Goal: Information Seeking & Learning: Learn about a topic

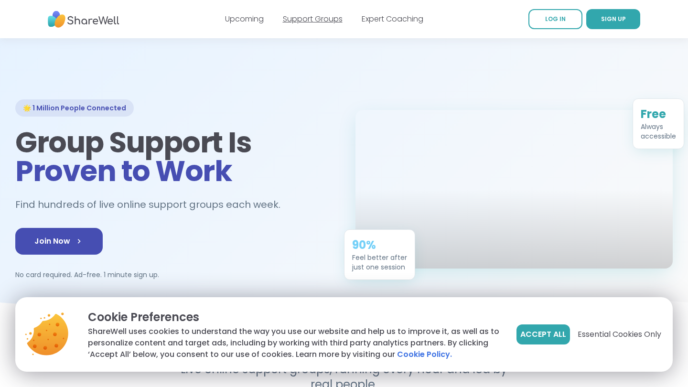
click at [298, 18] on link "Support Groups" at bounding box center [313, 18] width 60 height 11
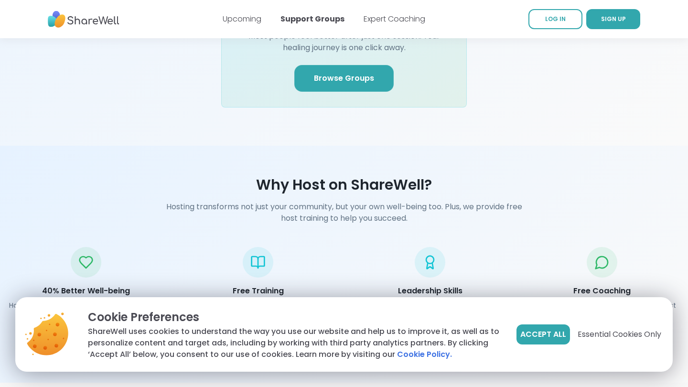
scroll to position [1269, 0]
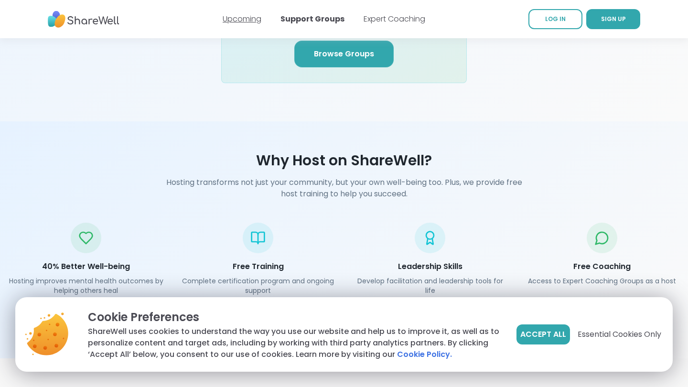
click at [252, 19] on link "Upcoming" at bounding box center [242, 18] width 39 height 11
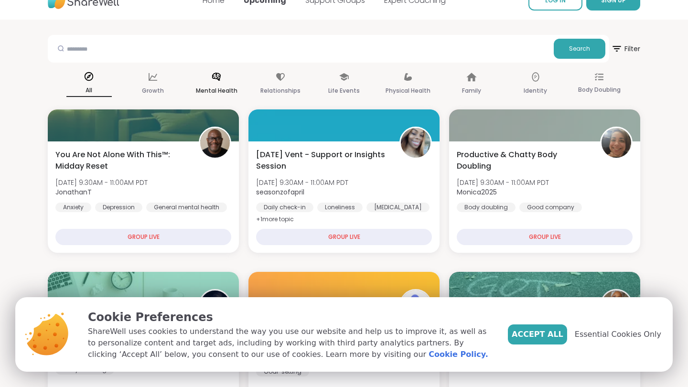
click at [221, 77] on icon at bounding box center [216, 77] width 11 height 11
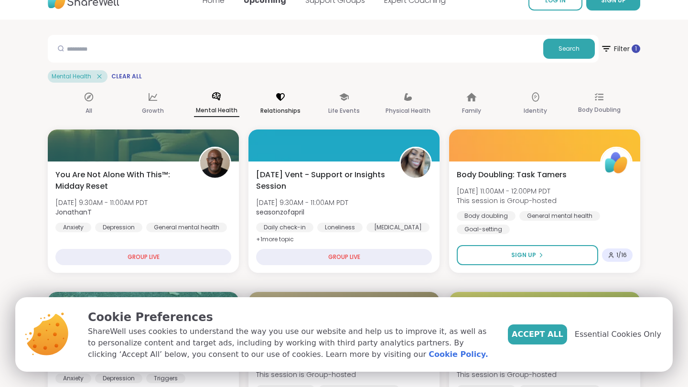
click at [281, 104] on div "Relationships" at bounding box center [279, 103] width 45 height 35
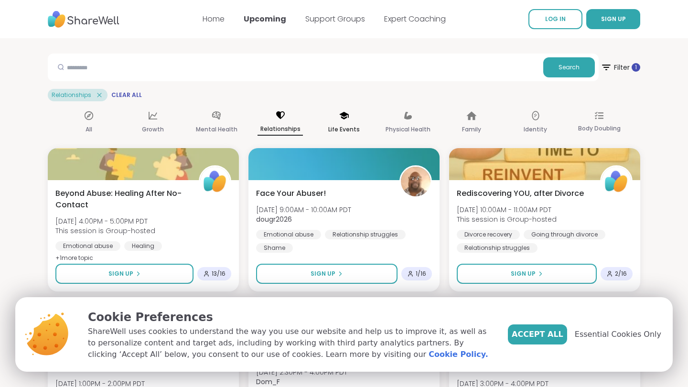
click at [341, 125] on p "Life Events" at bounding box center [344, 129] width 32 height 11
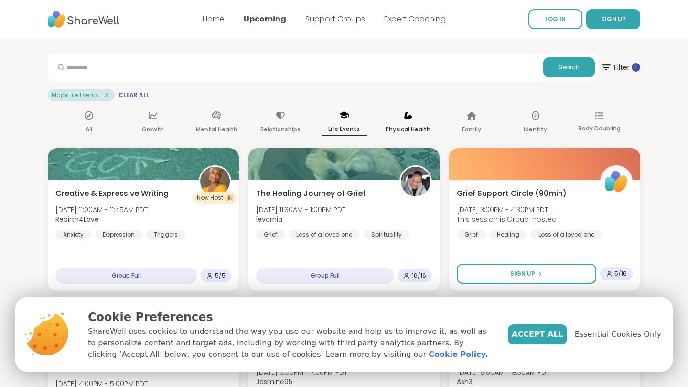
click at [414, 118] on div "Physical Health" at bounding box center [407, 122] width 45 height 35
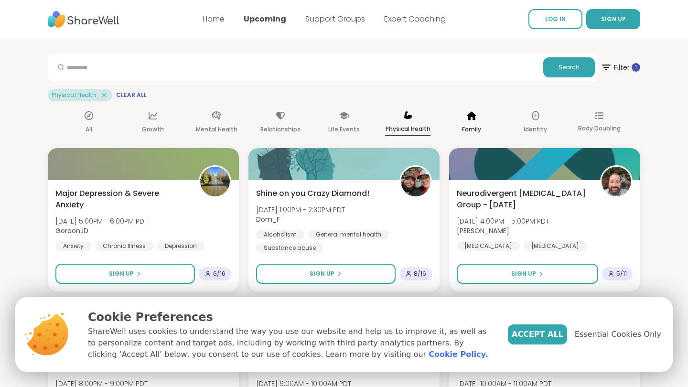
click at [473, 116] on icon at bounding box center [471, 115] width 10 height 9
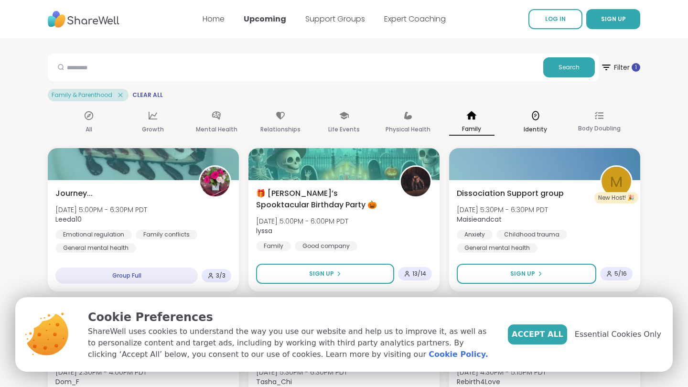
click at [538, 117] on icon at bounding box center [535, 116] width 7 height 10
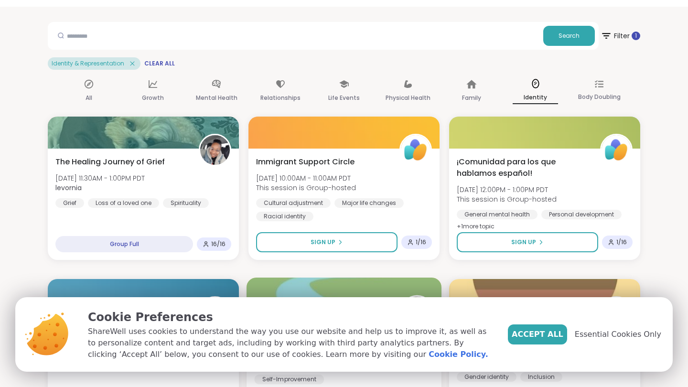
scroll to position [1, 0]
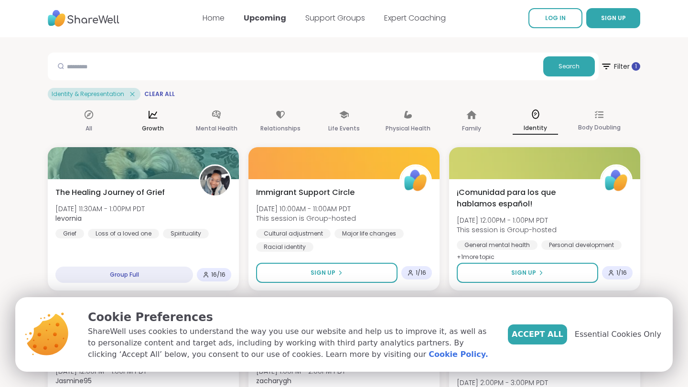
click at [153, 127] on p "Growth" at bounding box center [153, 128] width 22 height 11
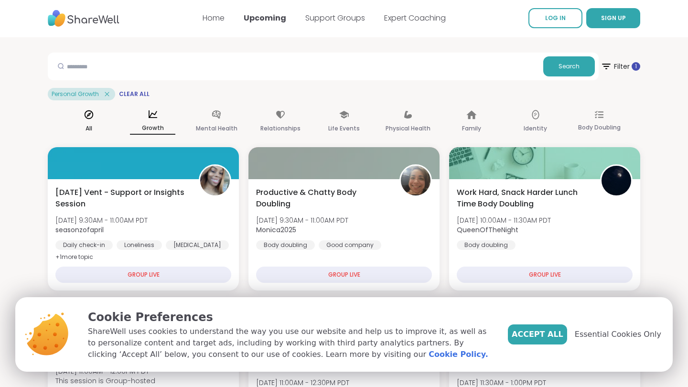
click at [83, 124] on div "All" at bounding box center [88, 121] width 45 height 35
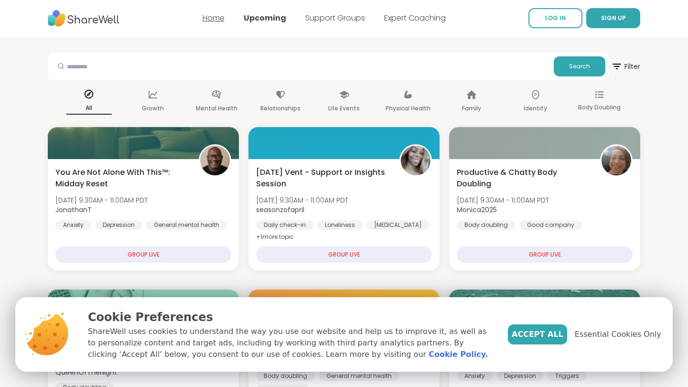
click at [209, 15] on link "Home" at bounding box center [213, 17] width 22 height 11
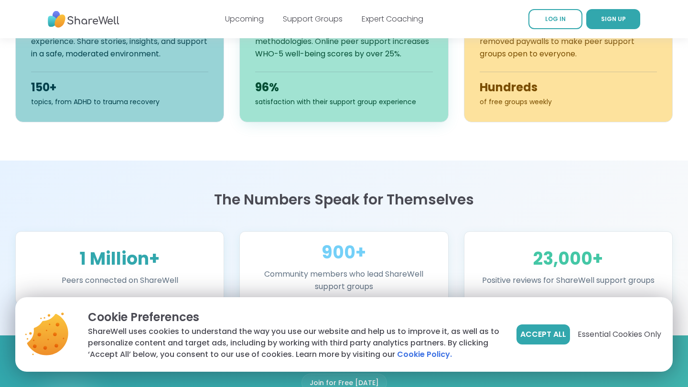
scroll to position [442, 0]
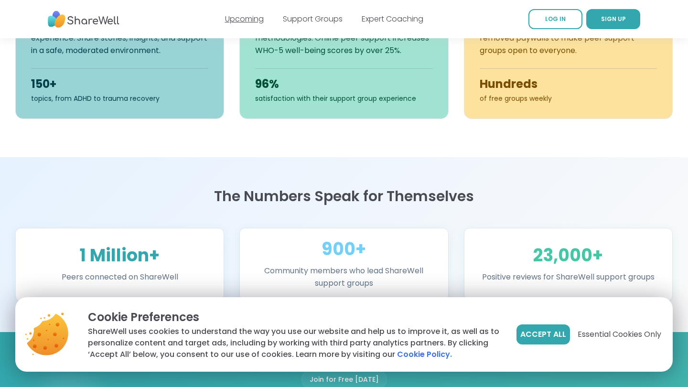
click at [251, 18] on link "Upcoming" at bounding box center [244, 18] width 39 height 11
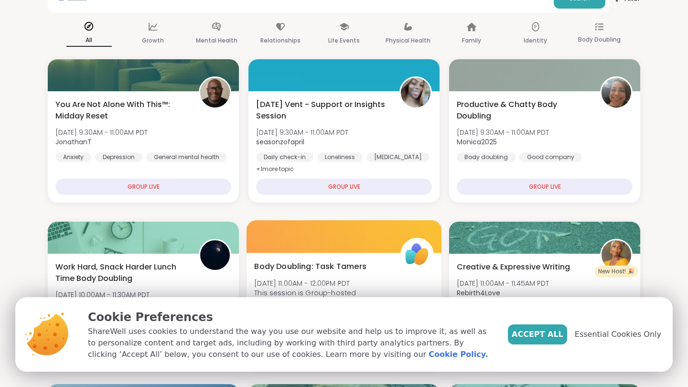
scroll to position [57, 0]
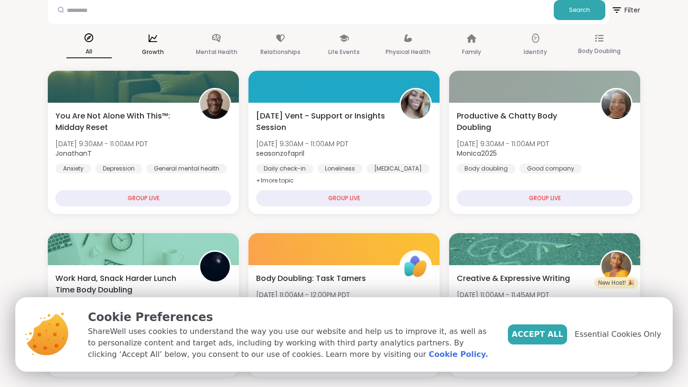
click at [162, 54] on p "Growth" at bounding box center [153, 51] width 22 height 11
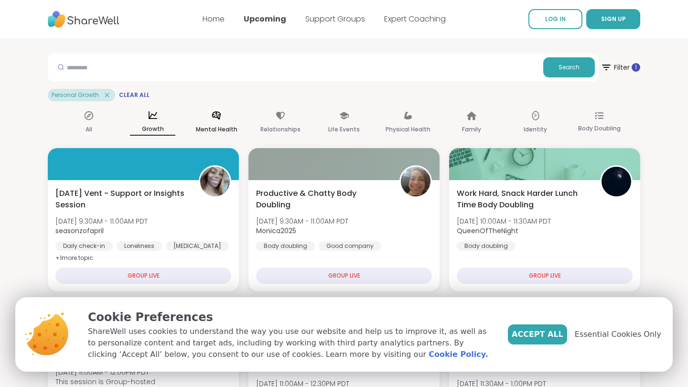
scroll to position [0, 0]
click at [216, 107] on div "Mental Health" at bounding box center [216, 122] width 45 height 35
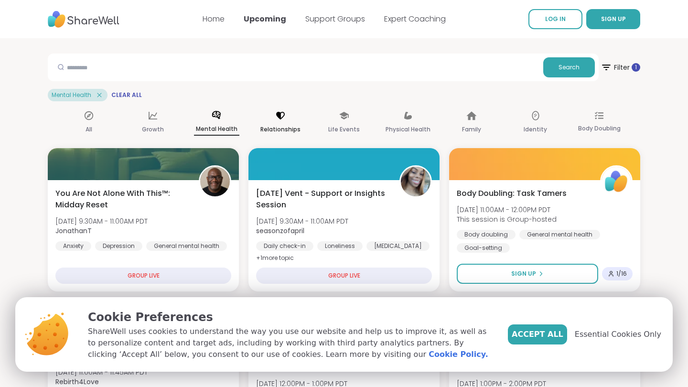
click at [287, 126] on p "Relationships" at bounding box center [280, 129] width 40 height 11
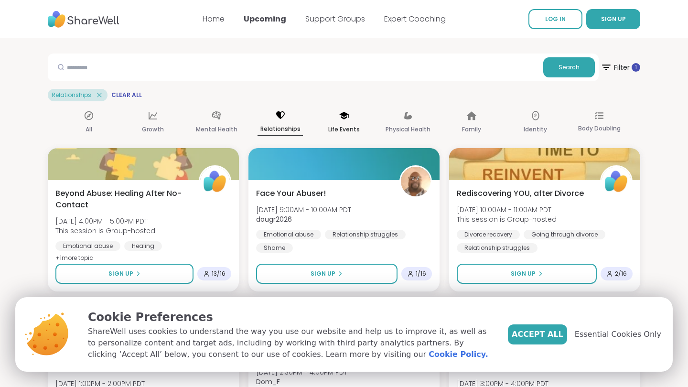
click at [349, 126] on p "Life Events" at bounding box center [344, 129] width 32 height 11
